Goal: Communication & Community: Answer question/provide support

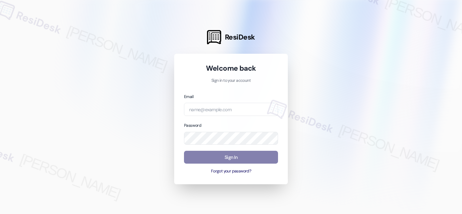
type input "automated-surveys-orion_housing-[PERSON_NAME].acueza@orion_[DOMAIN_NAME]"
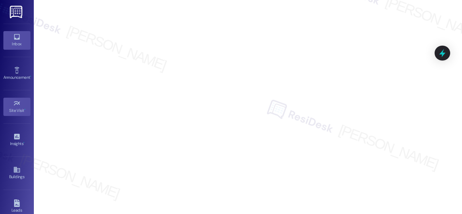
click at [15, 39] on icon at bounding box center [17, 37] width 6 height 6
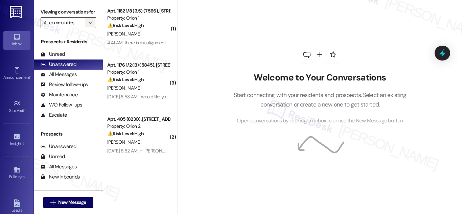
click at [89, 25] on icon "" at bounding box center [91, 22] width 4 height 5
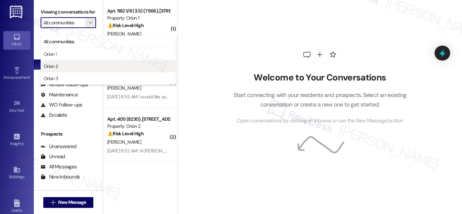
click at [51, 64] on span "Orion 2" at bounding box center [51, 66] width 14 height 7
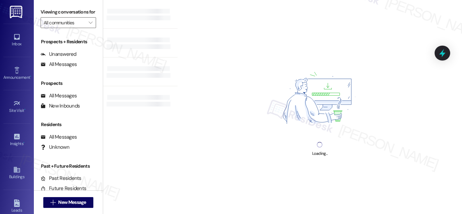
type input "Orion 2"
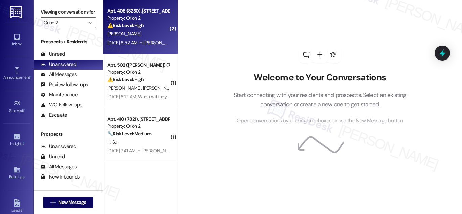
click at [128, 27] on strong "⚠️ Risk Level: High" at bounding box center [125, 25] width 37 height 6
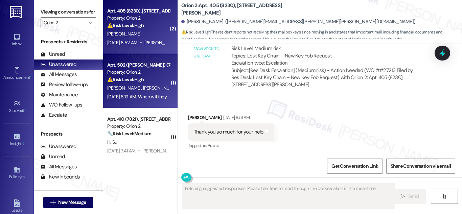
scroll to position [598, 0]
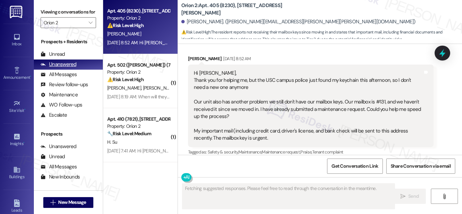
click at [67, 68] on div "Unanswered" at bounding box center [59, 64] width 36 height 7
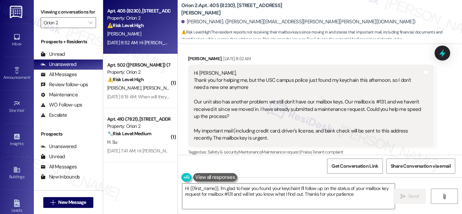
type textarea "Hi {{first_name}}, I'm glad to hear you found your keychain! I'll follow up on …"
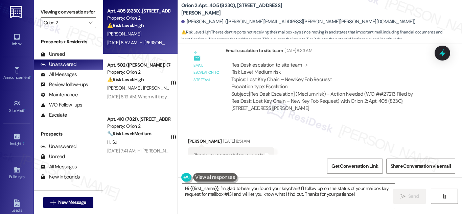
scroll to position [396, 0]
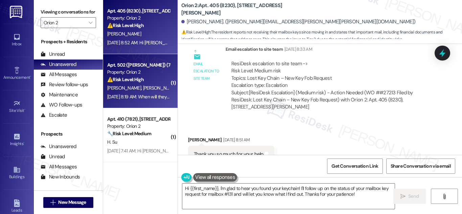
click at [129, 71] on div "Property: Orion 2" at bounding box center [138, 72] width 63 height 7
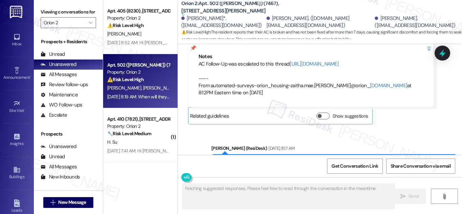
scroll to position [7575, 0]
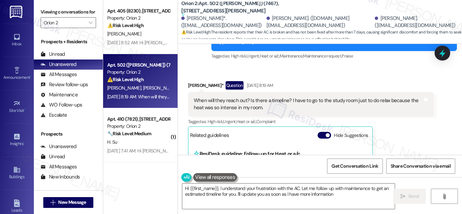
type textarea "Hi {{first_name}}, I understand your frustration with the AC. Let me follow up …"
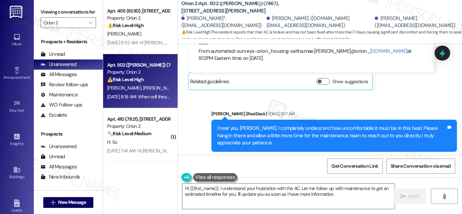
scroll to position [7474, 0]
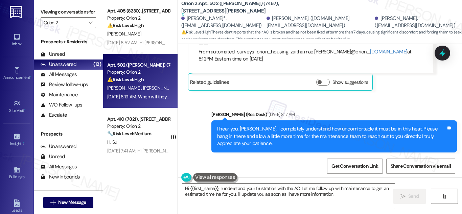
click at [225, 199] on div "When will they reach out? Is there a timeline? I have to go to the study room j…" at bounding box center [308, 206] width 229 height 15
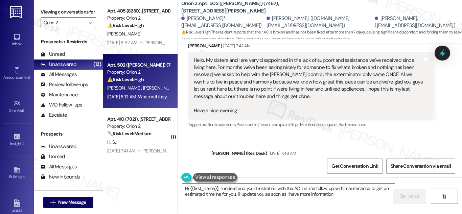
scroll to position [7213, 0]
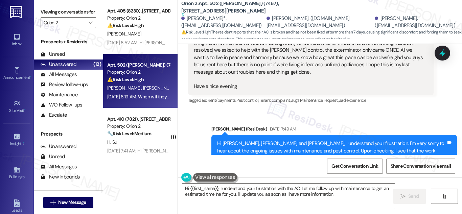
click at [353, 140] on div "Hi [PERSON_NAME], [PERSON_NAME] and [PERSON_NAME], I understand your frustratio…" at bounding box center [331, 158] width 229 height 36
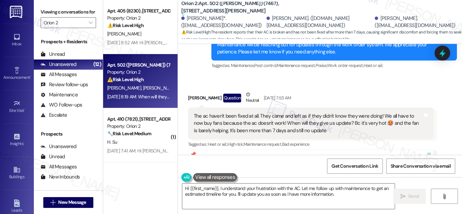
scroll to position [7575, 0]
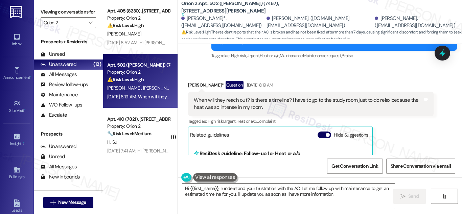
click at [460, 163] on div "Get Conversation Link Share Conversation via email" at bounding box center [320, 166] width 284 height 22
click at [396, 110] on div "[PERSON_NAME]* Question [DATE] 8:19 AM When will they reach out? Is there a tim…" at bounding box center [311, 155] width 246 height 148
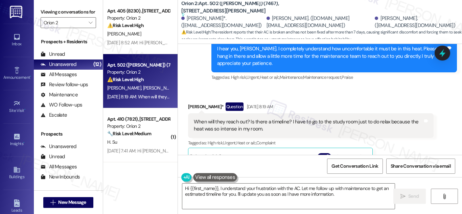
scroll to position [7542, 0]
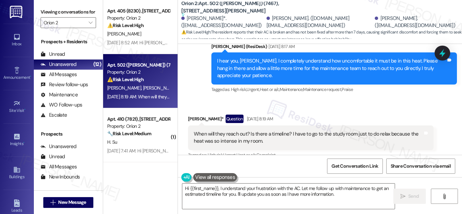
click at [239, 131] on div "When will they reach out? Is there a timeline? I have to go to the study room j…" at bounding box center [308, 138] width 229 height 15
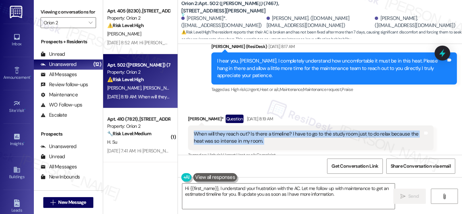
click at [239, 131] on div "When will they reach out? Is there a timeline? I have to go to the study room j…" at bounding box center [308, 138] width 229 height 15
copy div "When will they reach out? Is there a timeline? I have to go to the study room j…"
